Goal: Information Seeking & Learning: Learn about a topic

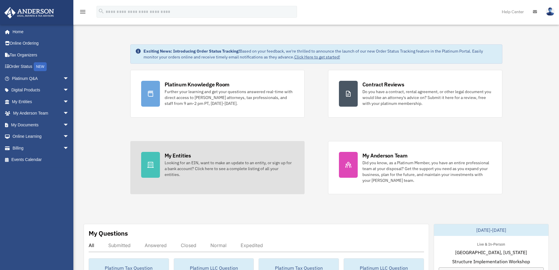
scroll to position [19, 0]
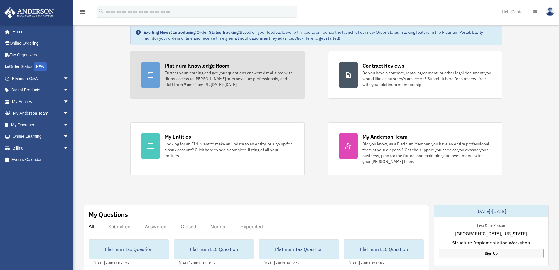
click at [194, 80] on div "Further your learning and get your questions answered real-time with direct acc…" at bounding box center [229, 79] width 129 height 18
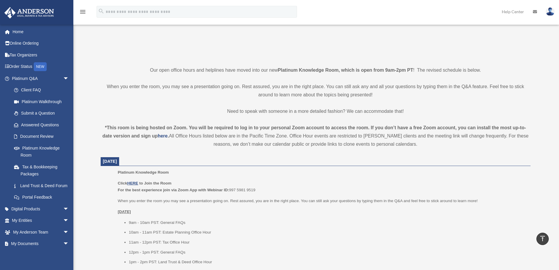
scroll to position [46, 0]
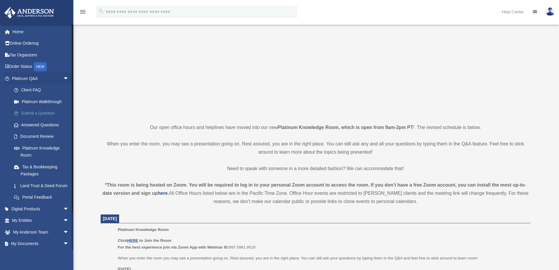
click at [45, 112] on link "Submit a Question" at bounding box center [43, 113] width 70 height 12
click at [47, 125] on link "Answered Questions" at bounding box center [43, 125] width 70 height 12
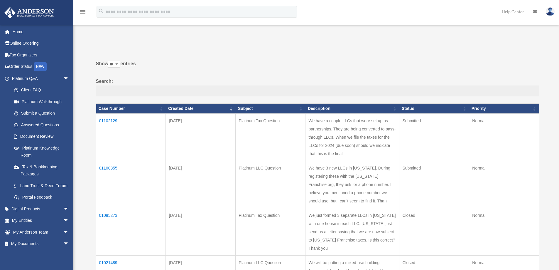
click at [353, 149] on td "We have a couple LLCs that were set up as partnerships. They are being converte…" at bounding box center [353, 136] width 94 height 47
click at [349, 136] on td "We have a couple LLCs that were set up as partnerships. They are being converte…" at bounding box center [353, 136] width 94 height 47
click at [358, 136] on td "We have a couple LLCs that were set up as partnerships. They are being converte…" at bounding box center [353, 136] width 94 height 47
click at [357, 136] on td "We have a couple LLCs that were set up as partnerships. They are being converte…" at bounding box center [353, 136] width 94 height 47
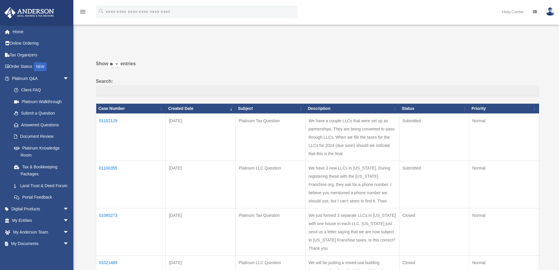
click at [371, 160] on td "We have a couple LLCs that were set up as partnerships. They are being converte…" at bounding box center [353, 136] width 94 height 47
drag, startPoint x: 368, startPoint y: 161, endPoint x: 318, endPoint y: 124, distance: 61.7
click at [318, 124] on td "We have a couple LLCs that were set up as partnerships. They are being converte…" at bounding box center [353, 136] width 94 height 47
copy td "We have a couple LLCs that were set up as partnerships. They are being converte…"
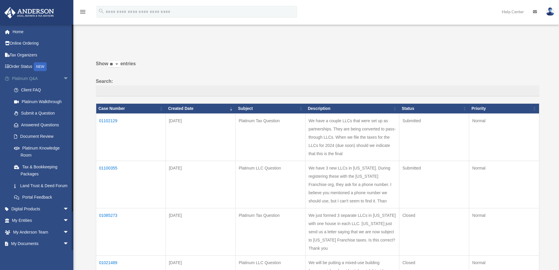
click at [28, 78] on link "Platinum Q&A arrow_drop_down" at bounding box center [41, 79] width 74 height 12
click at [48, 147] on link "Platinum Knowledge Room" at bounding box center [43, 151] width 70 height 19
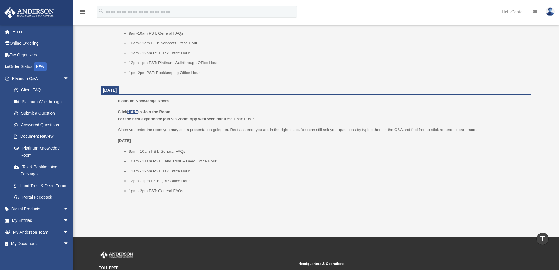
scroll to position [655, 0]
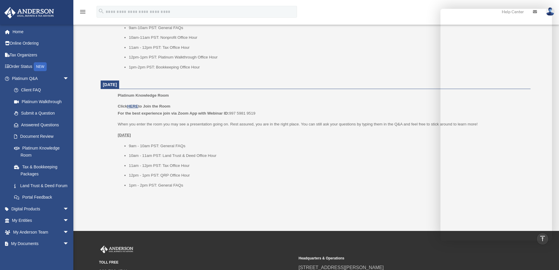
click at [305, 66] on li "1pm-2pm PST: Bookkeeping Office Hour" at bounding box center [328, 67] width 398 height 7
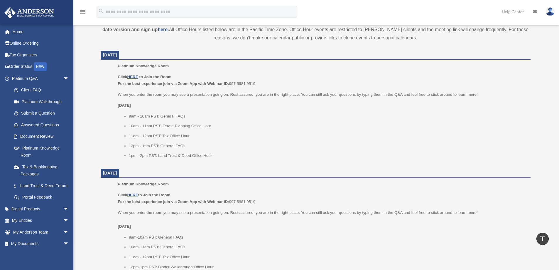
scroll to position [186, 0]
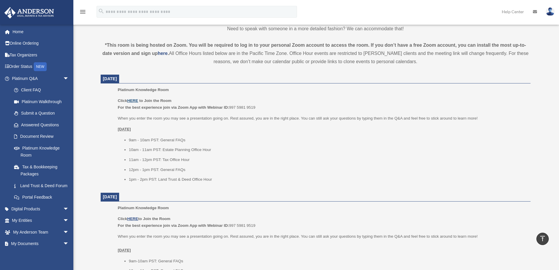
click at [132, 99] on u "HERE" at bounding box center [132, 100] width 11 height 4
